Goal: Find specific page/section: Find specific page/section

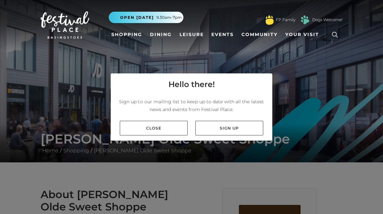
click at [240, 135] on link "Sign up" at bounding box center [229, 128] width 68 height 15
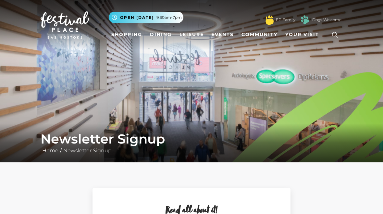
click at [335, 35] on icon at bounding box center [335, 35] width 10 height 10
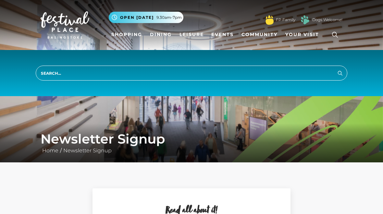
click at [291, 80] on input "search" at bounding box center [192, 73] width 312 height 15
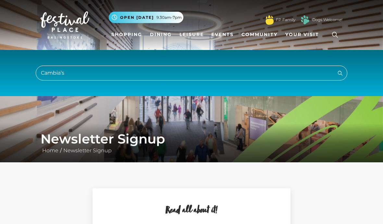
type input "Cambia’s"
click at [340, 73] on button "Search" at bounding box center [340, 73] width 8 height 8
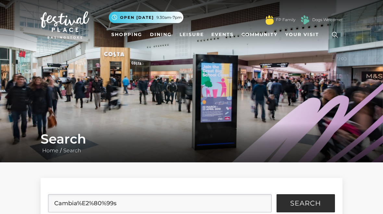
click at [361, 140] on div "Search Home / Search" at bounding box center [191, 142] width 383 height 39
click at [339, 35] on icon at bounding box center [335, 35] width 10 height 10
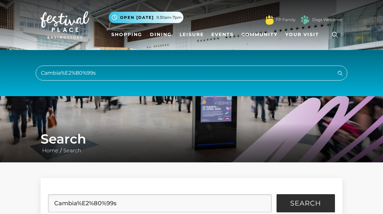
click at [307, 64] on div "Cambia%E2%80%99s Search" at bounding box center [191, 73] width 383 height 46
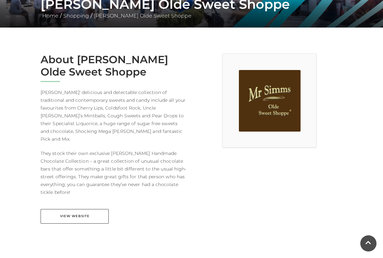
click at [71, 211] on link "View Website" at bounding box center [75, 216] width 68 height 15
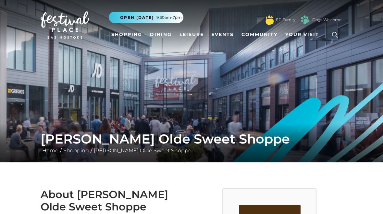
click at [335, 36] on icon at bounding box center [335, 35] width 10 height 10
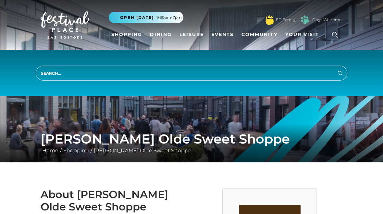
click at [275, 70] on input "search" at bounding box center [192, 73] width 312 height 15
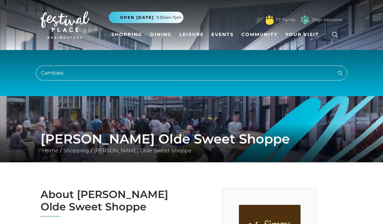
type input "Cambies"
click at [340, 73] on button "Search" at bounding box center [340, 73] width 8 height 8
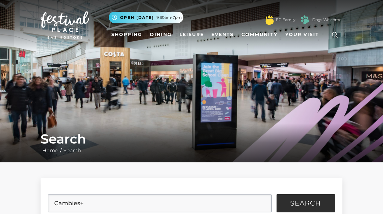
click at [302, 209] on button "Search" at bounding box center [306, 203] width 58 height 18
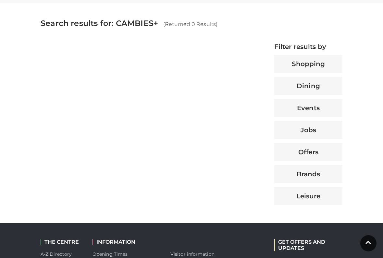
scroll to position [239, 0]
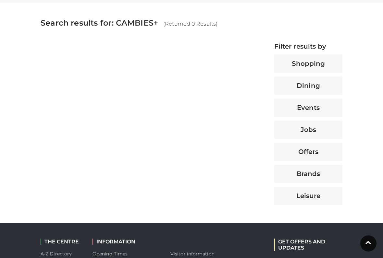
click at [326, 63] on button "Shopping" at bounding box center [308, 64] width 68 height 18
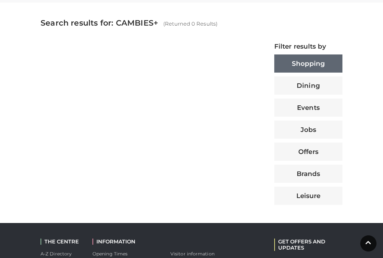
click at [326, 63] on button "Shopping" at bounding box center [308, 64] width 68 height 18
